Goal: Transaction & Acquisition: Obtain resource

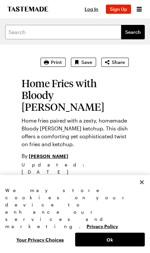
click at [53, 65] on span "Print" at bounding box center [56, 62] width 11 height 7
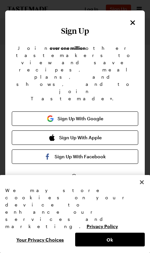
click at [127, 23] on div "Sign Up Join over one million other tastemakers to view and save recipes, meal …" at bounding box center [75, 205] width 140 height 391
click at [33, 196] on input "email" at bounding box center [75, 203] width 127 height 14
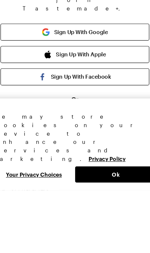
type input "[EMAIL_ADDRESS][DOMAIN_NAME]"
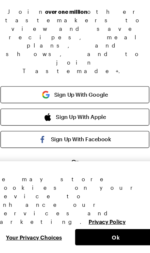
scroll to position [53, 0]
click at [101, 232] on button "Ok" at bounding box center [110, 239] width 70 height 14
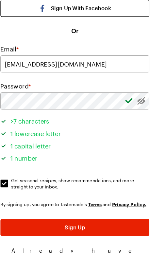
scroll to position [111, 0]
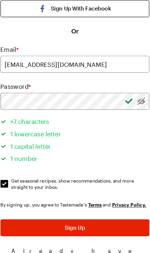
click at [12, 191] on input "Get seasonal recipes, show recommendations, and more straight to your inbox. Ge…" at bounding box center [15, 194] width 7 height 7
checkbox input "false"
click at [84, 224] on button "Sign Up" at bounding box center [75, 231] width 127 height 14
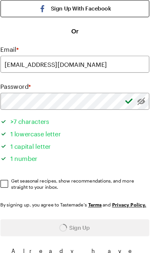
scroll to position [0, 0]
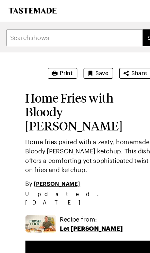
type textarea "x"
